Goal: Transaction & Acquisition: Book appointment/travel/reservation

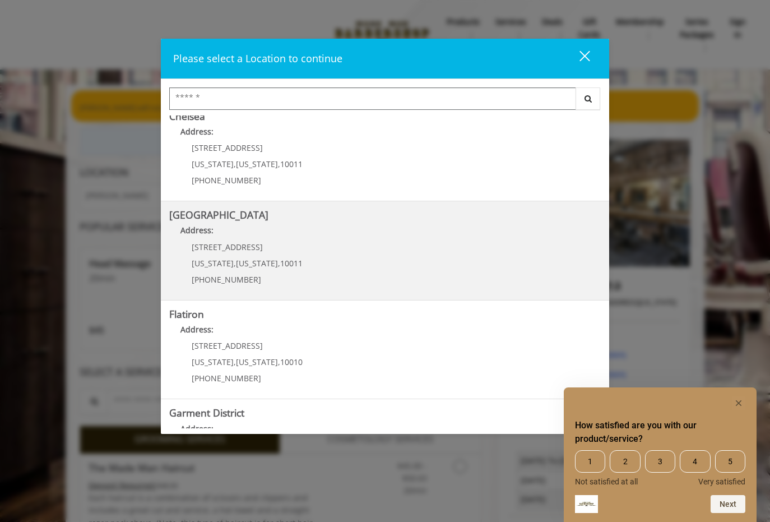
scroll to position [182, 0]
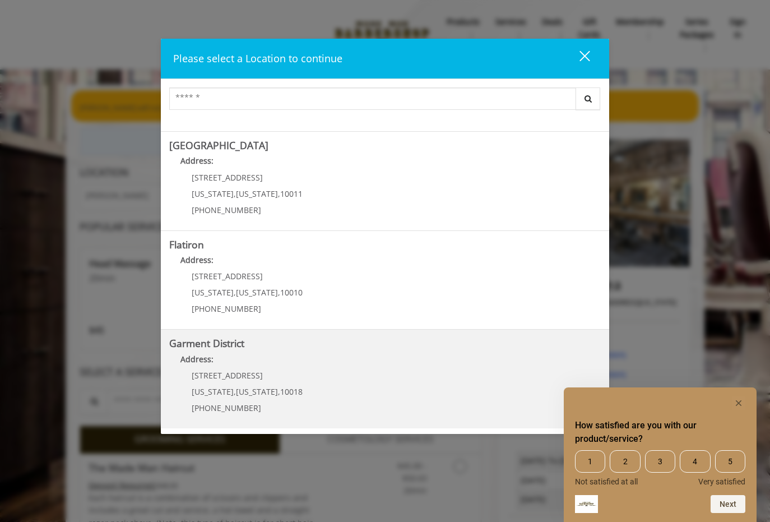
click at [297, 366] on District "Address:" at bounding box center [384, 362] width 431 height 18
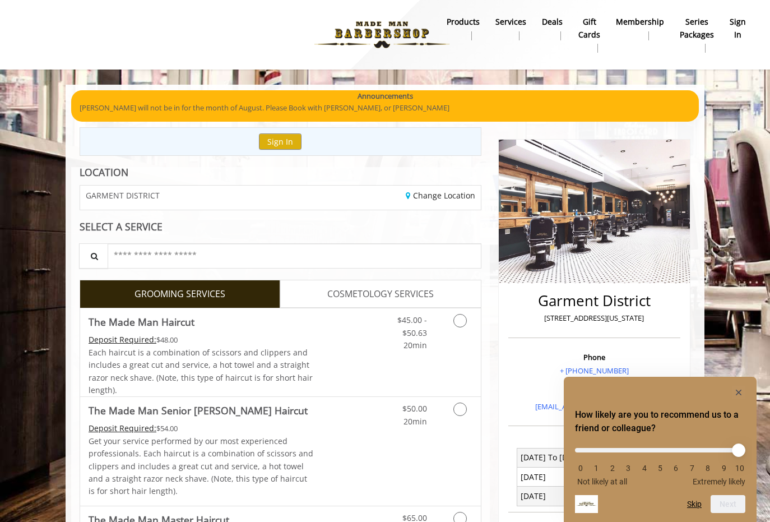
scroll to position [56, 0]
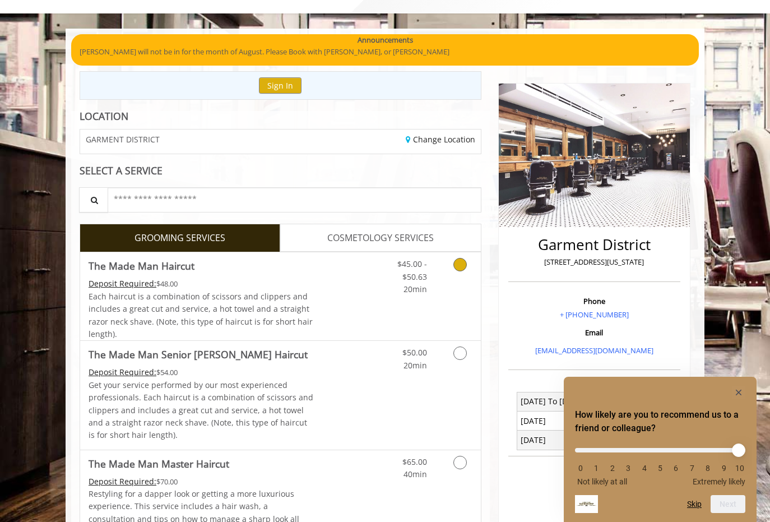
click at [429, 301] on div "$45.00 - $50.63 20min" at bounding box center [430, 296] width 100 height 88
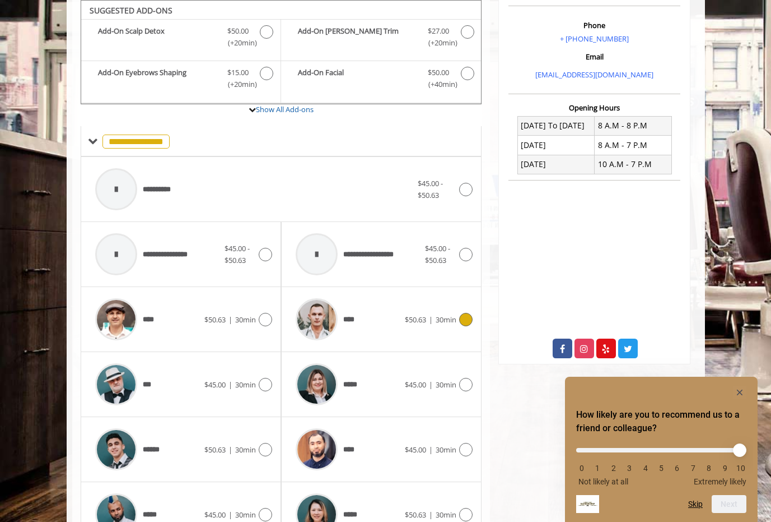
scroll to position [500, 0]
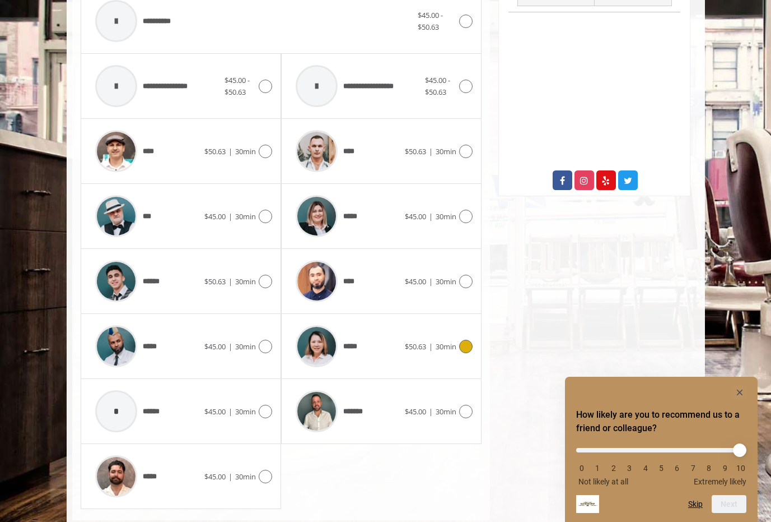
click at [392, 350] on div "*****" at bounding box center [347, 345] width 115 height 53
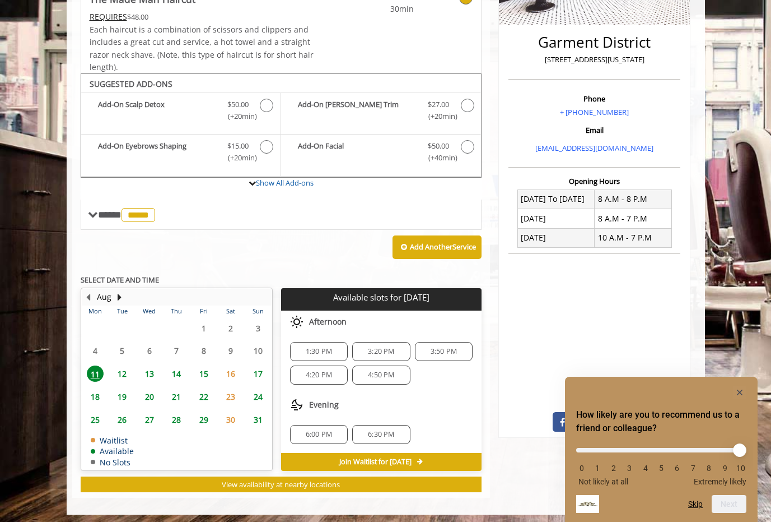
scroll to position [262, 0]
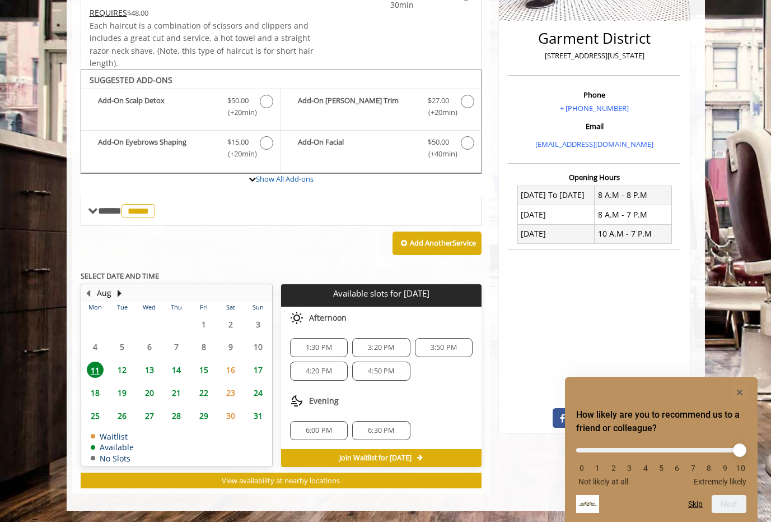
click at [394, 373] on span "4:50 PM" at bounding box center [381, 370] width 26 height 9
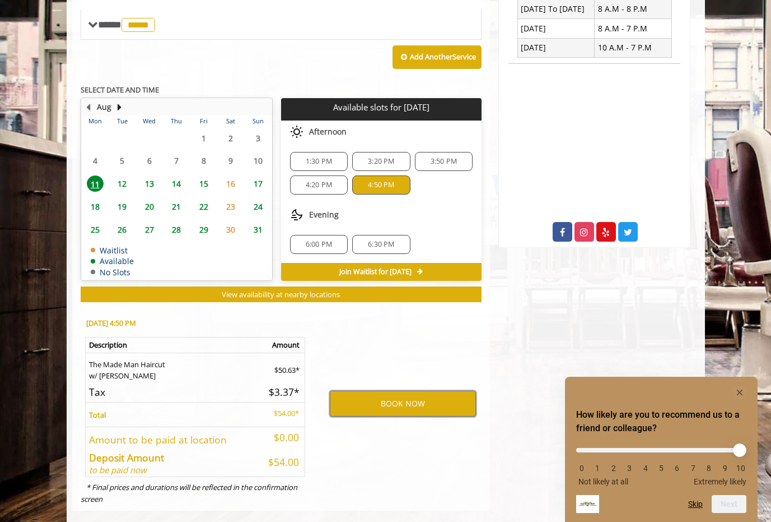
scroll to position [465, 0]
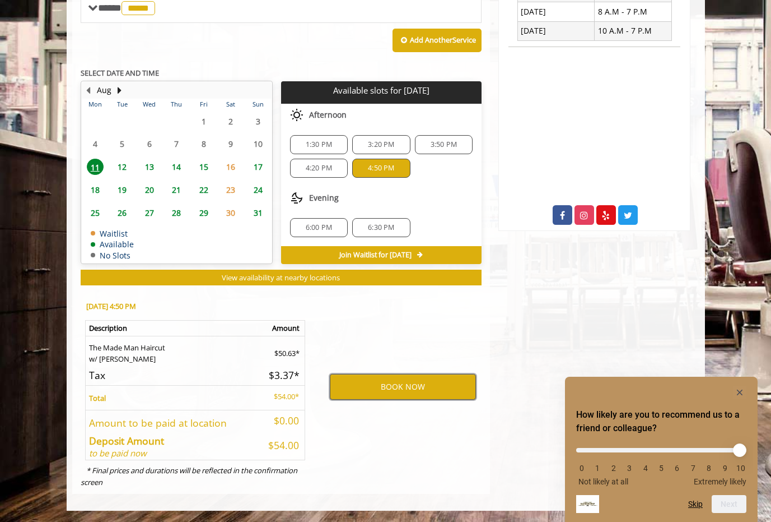
click at [443, 383] on button "BOOK NOW" at bounding box center [403, 387] width 146 height 26
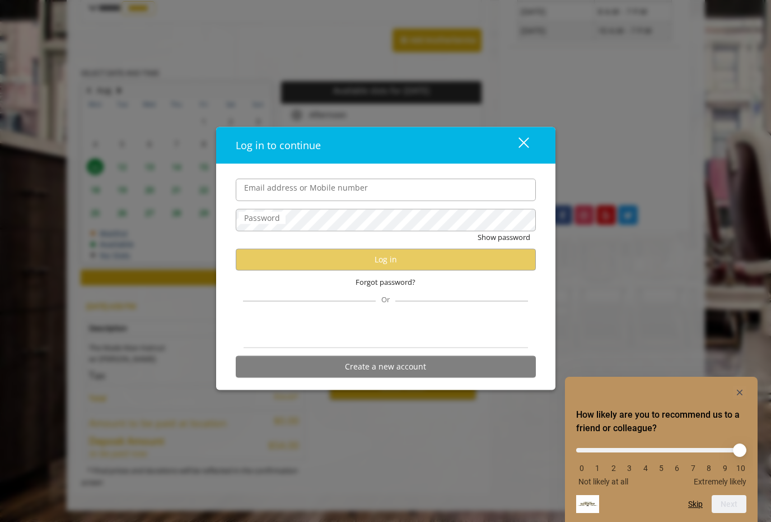
click at [372, 201] on form "Email address or Mobile number Password Show password Log in Forgot password? O…" at bounding box center [386, 280] width 300 height 204
click at [362, 201] on input "Email address or Mobile number" at bounding box center [386, 189] width 300 height 22
type input "**********"
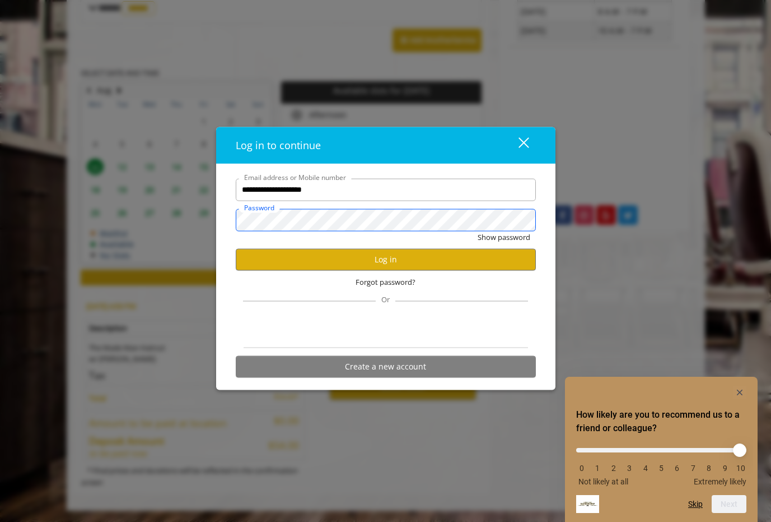
click at [478, 231] on button "Show password" at bounding box center [504, 237] width 53 height 12
click at [481, 231] on button "Hide password" at bounding box center [506, 237] width 50 height 12
click at [410, 256] on button "Log in" at bounding box center [386, 259] width 300 height 22
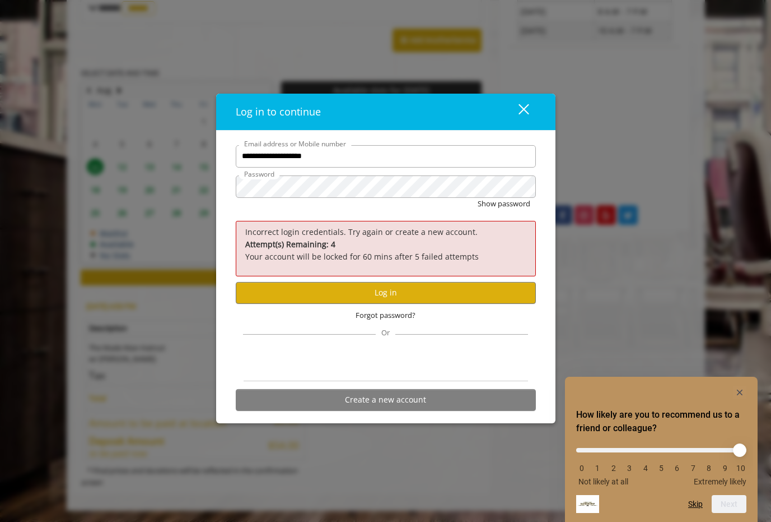
click at [314, 198] on div "Show password" at bounding box center [386, 206] width 300 height 17
click at [496, 204] on button "Show password" at bounding box center [504, 204] width 53 height 12
click at [481, 198] on button "Hide password" at bounding box center [506, 204] width 50 height 12
click at [440, 295] on button "Log in" at bounding box center [386, 293] width 300 height 22
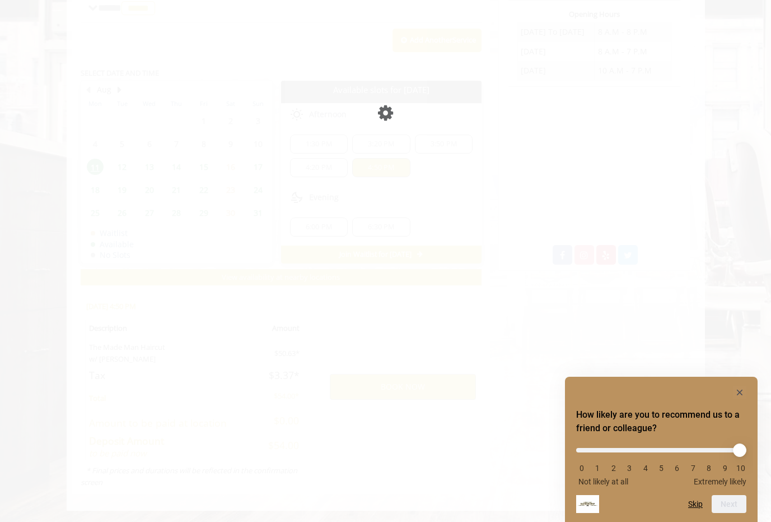
scroll to position [425, 0]
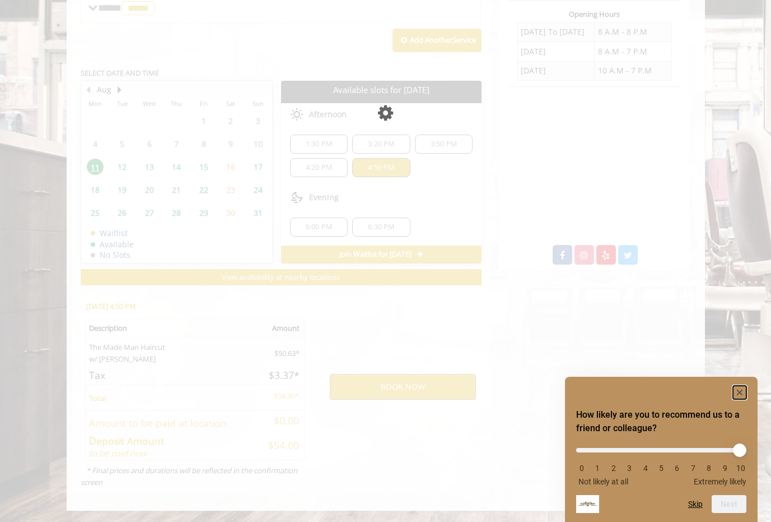
click at [739, 392] on icon "Hide survey" at bounding box center [740, 392] width 6 height 6
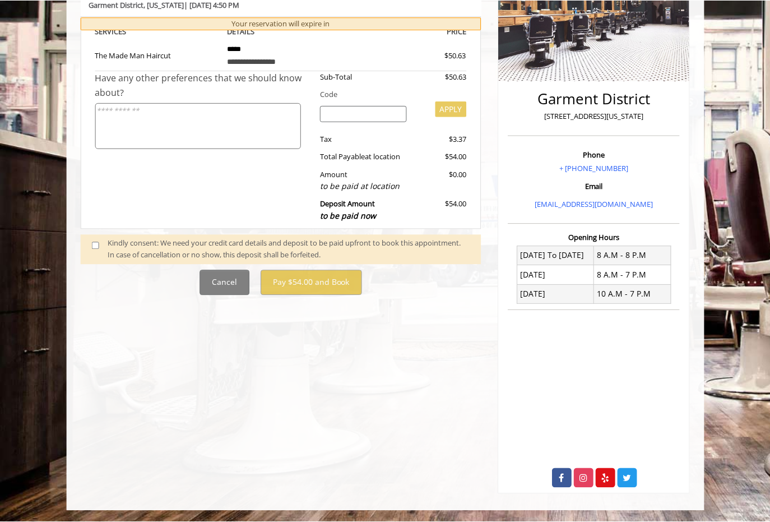
scroll to position [0, 0]
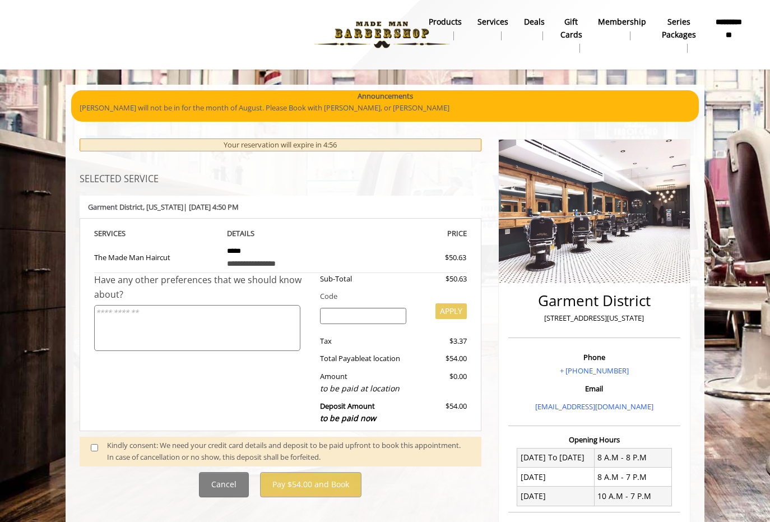
click at [135, 445] on div "Kindly consent: We need your credit card details and deposit to be paid upfront…" at bounding box center [288, 451] width 363 height 24
click at [101, 457] on span at bounding box center [98, 451] width 33 height 24
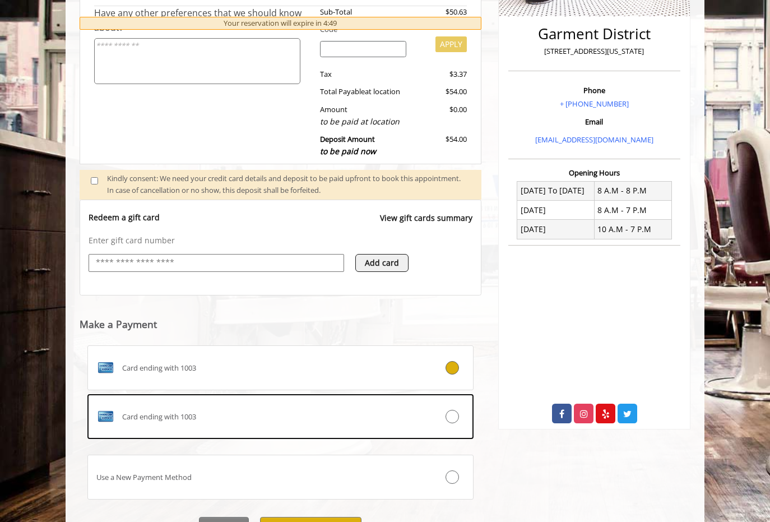
scroll to position [326, 0]
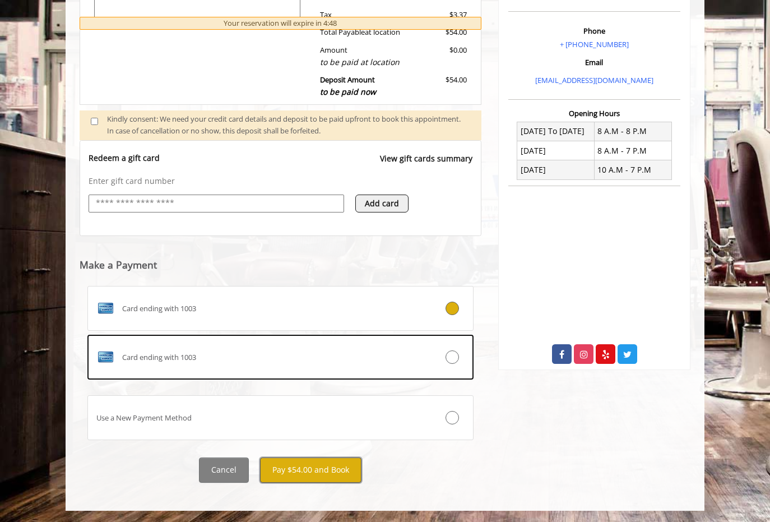
click at [294, 463] on button "Pay $54.00 and Book" at bounding box center [310, 469] width 101 height 25
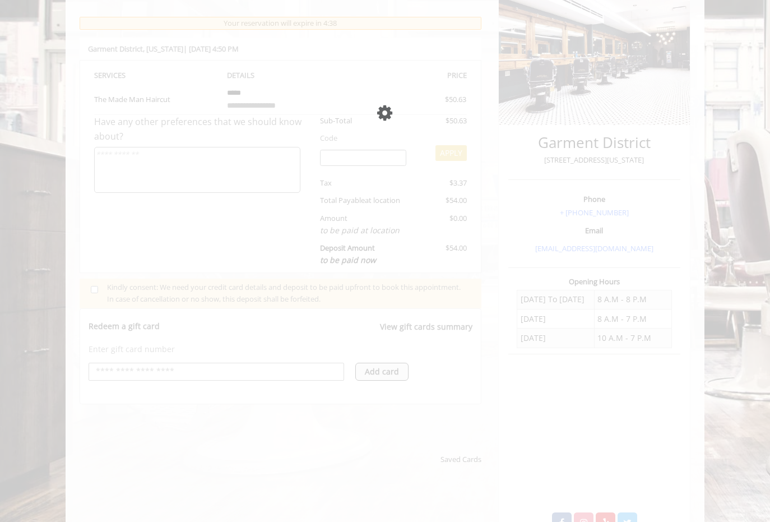
scroll to position [0, 0]
